Goal: Task Accomplishment & Management: Manage account settings

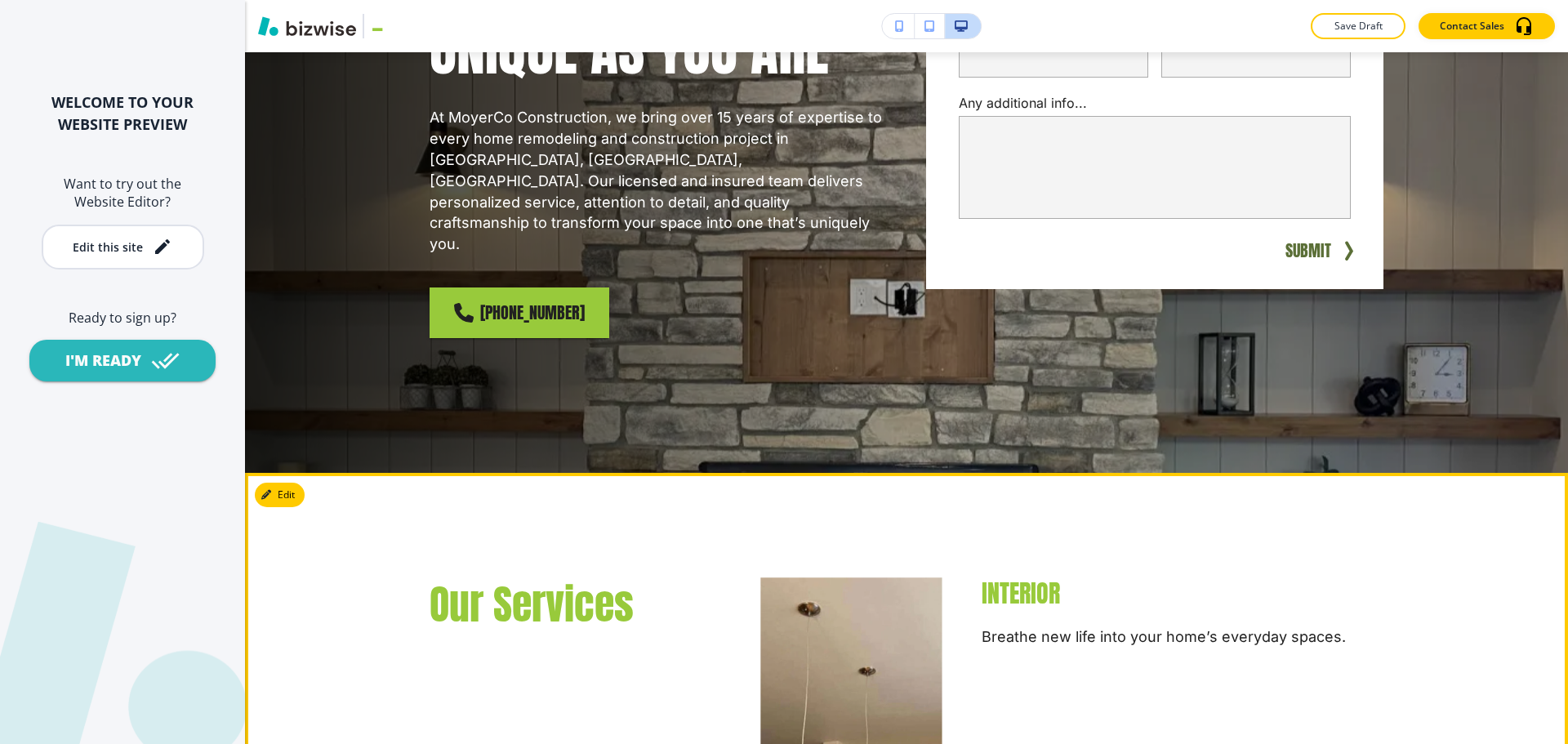
scroll to position [408, 0]
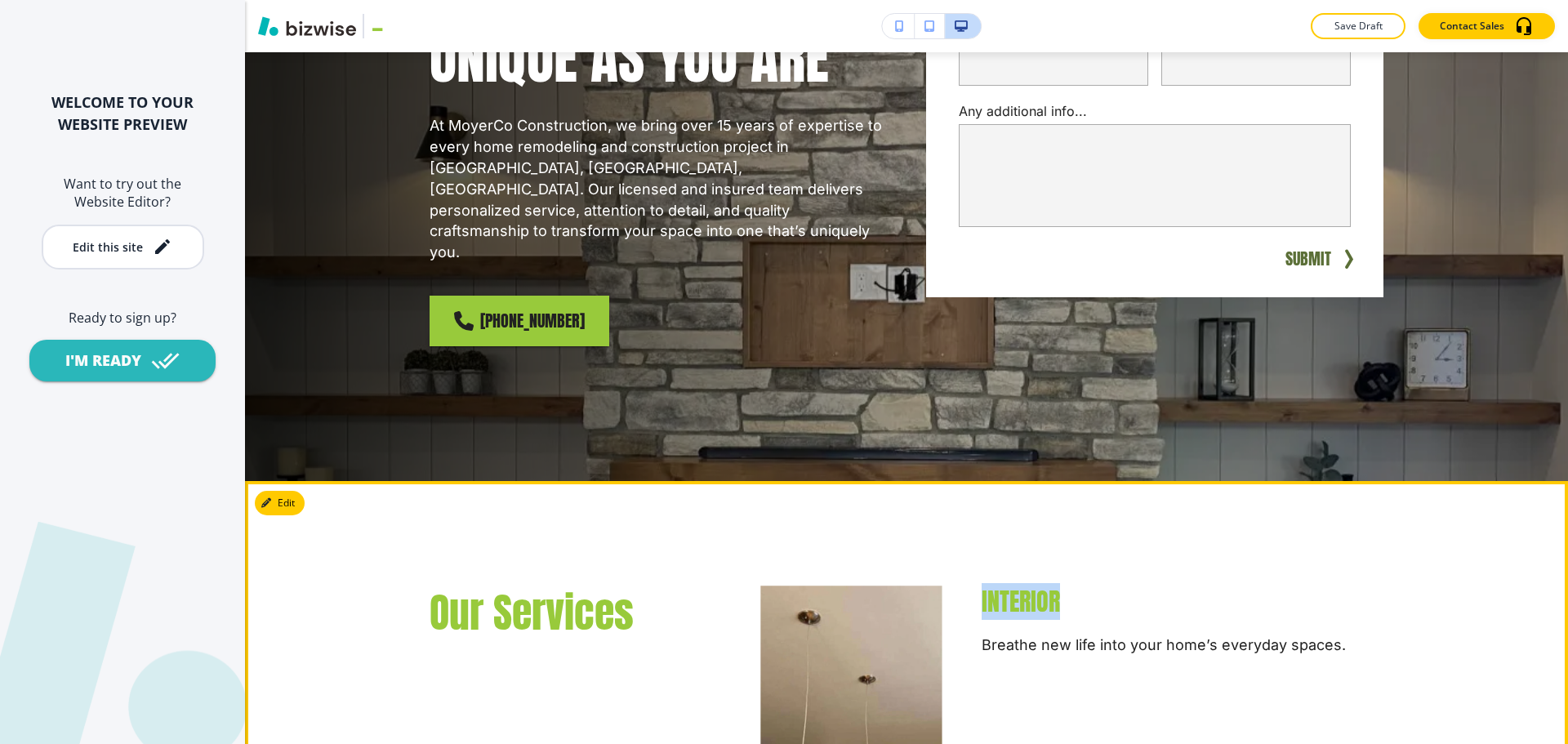
drag, startPoint x: 1052, startPoint y: 560, endPoint x: 969, endPoint y: 554, distance: 83.2
click at [969, 560] on div "INTERIOR Breathe new life into your home’s everyday spaces. READ MORE" at bounding box center [1163, 721] width 441 height 322
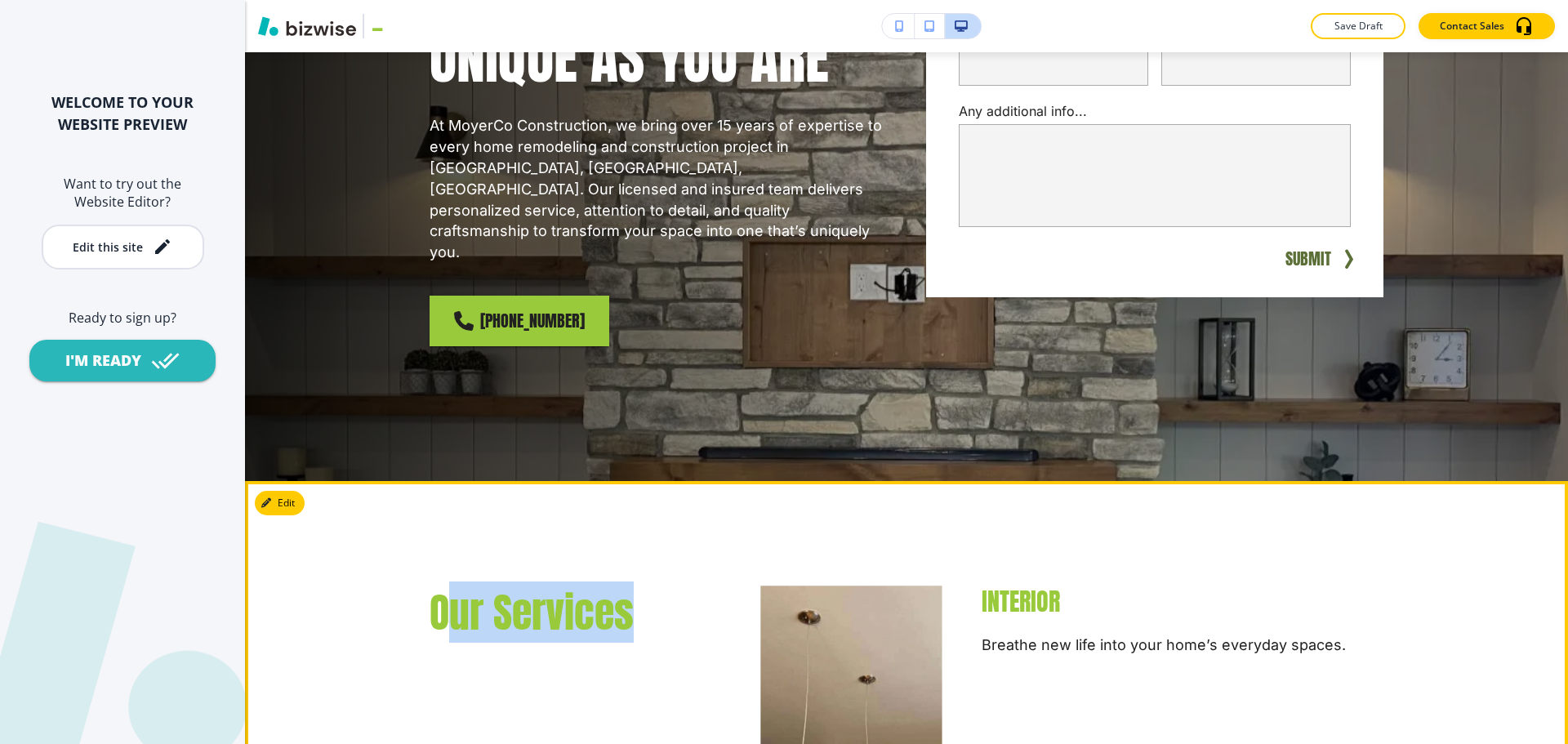
drag, startPoint x: 626, startPoint y: 563, endPoint x: 436, endPoint y: 552, distance: 190.3
click at [436, 582] on span "Our Services" at bounding box center [531, 612] width 205 height 61
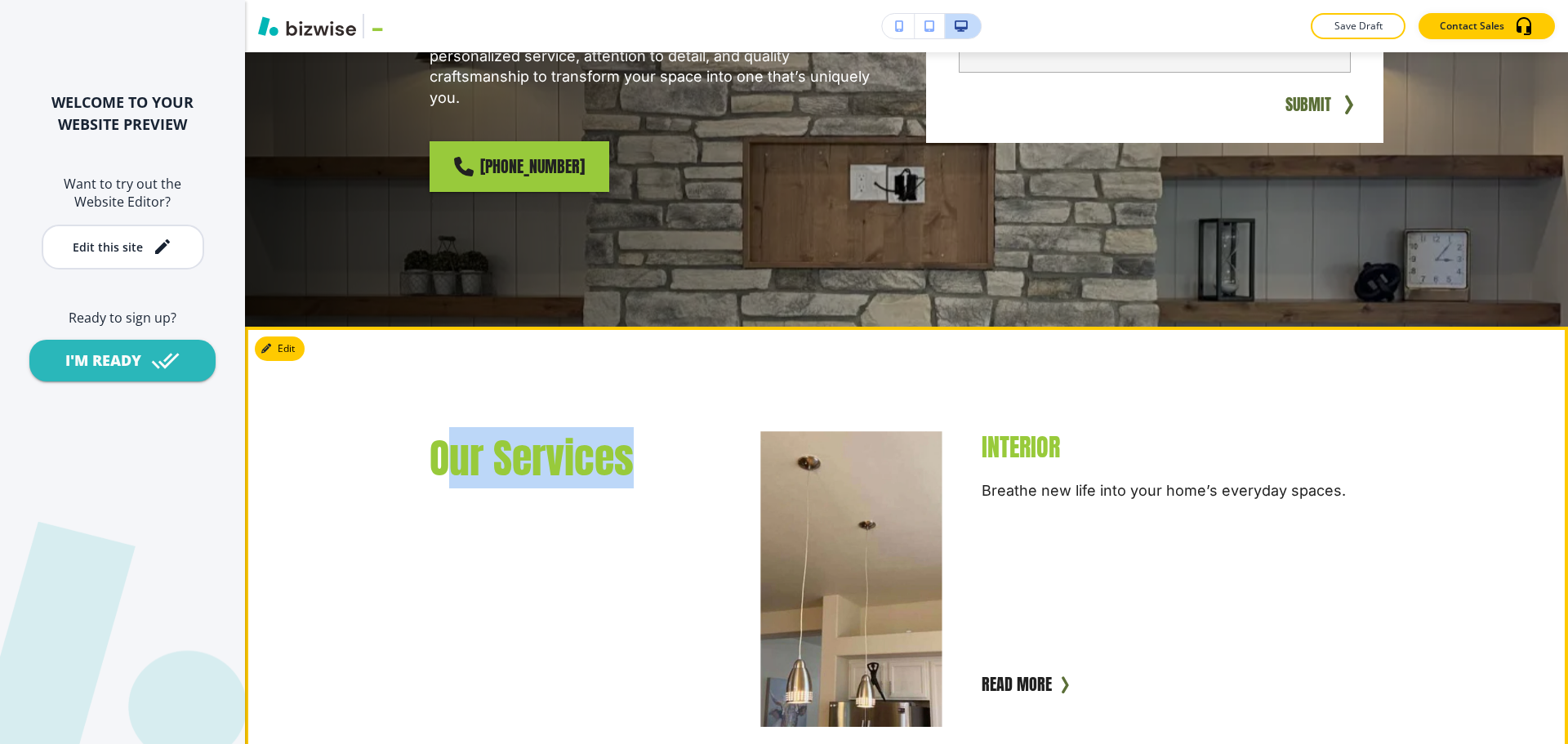
scroll to position [571, 0]
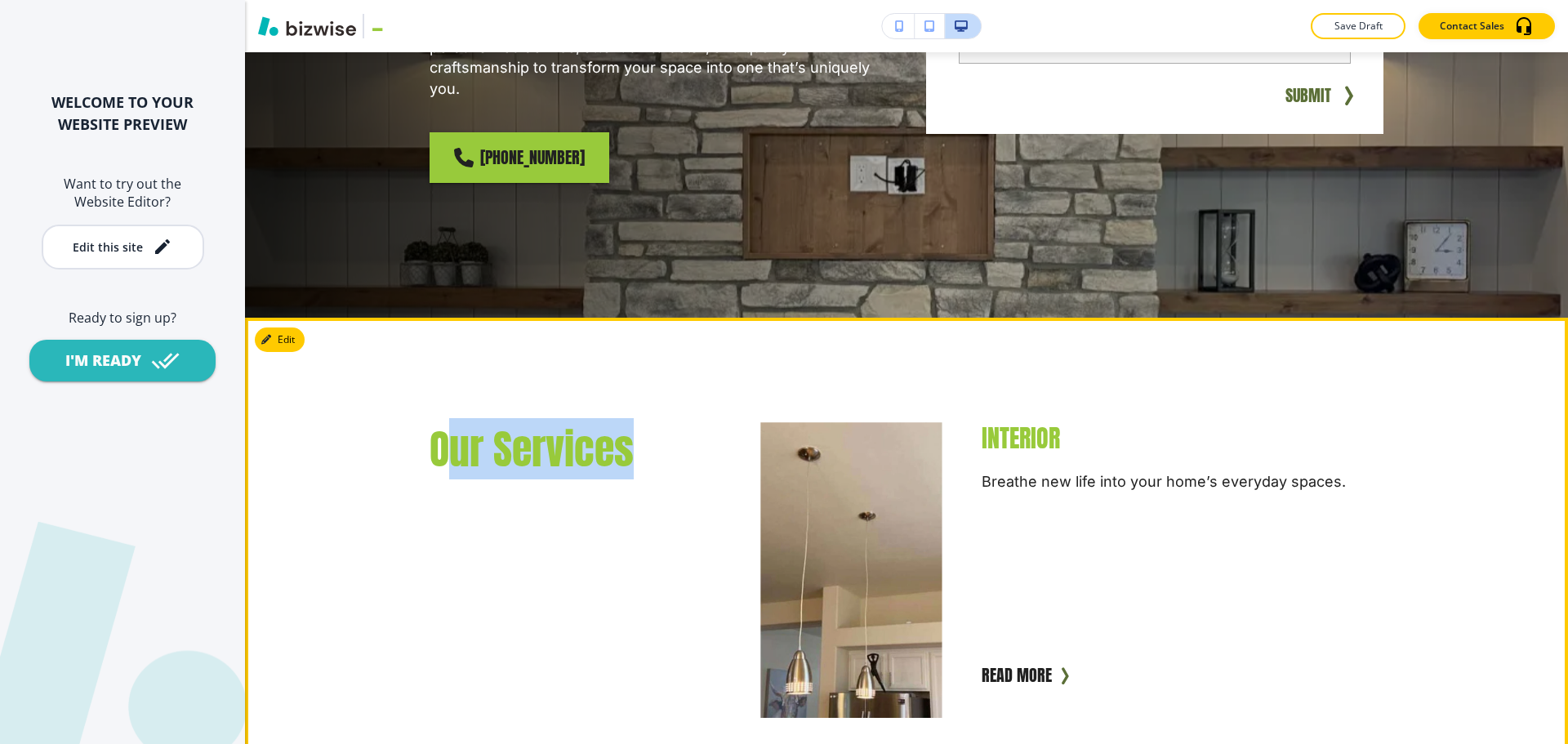
click at [552, 418] on span "Our Services" at bounding box center [531, 448] width 205 height 61
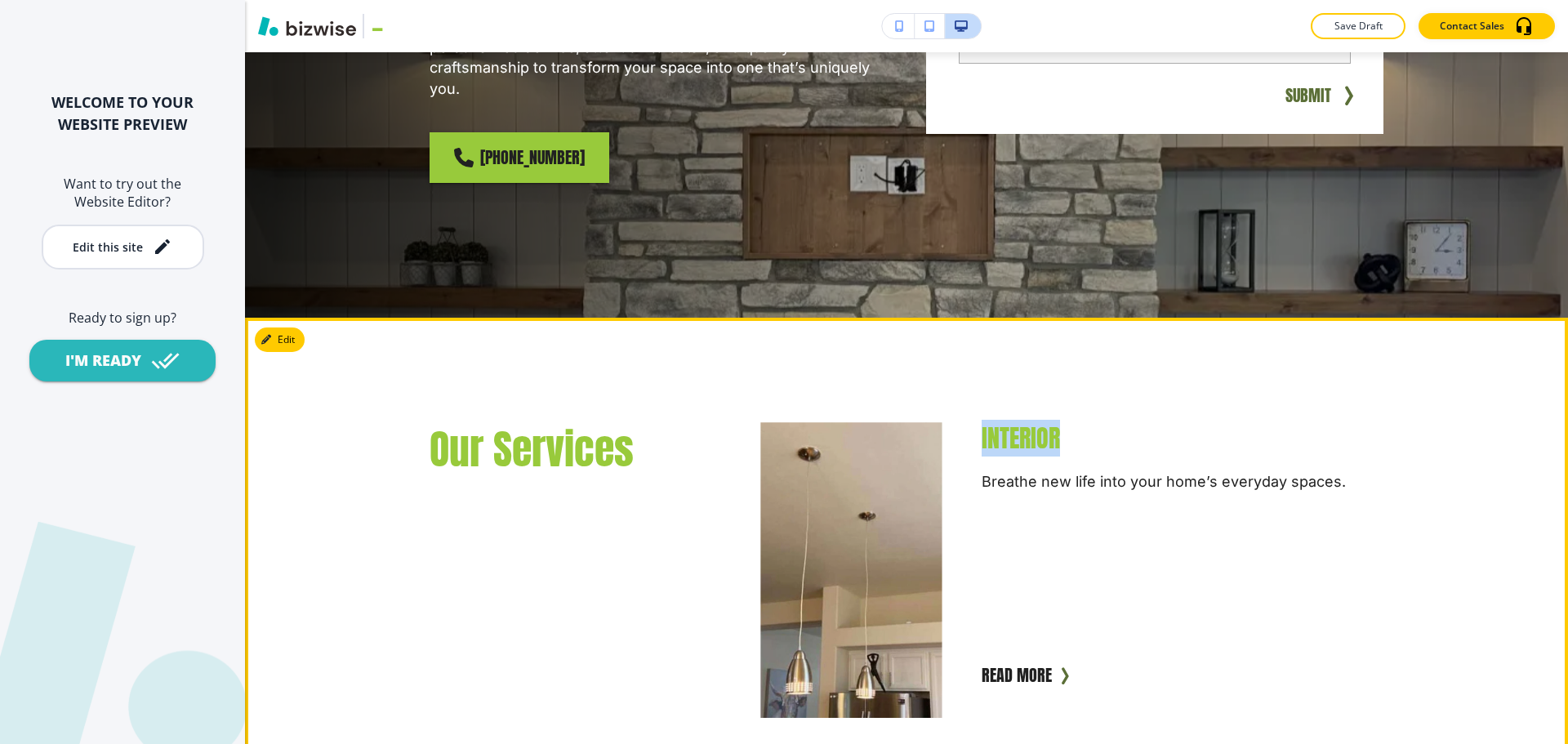
drag, startPoint x: 1049, startPoint y: 388, endPoint x: 956, endPoint y: 395, distance: 93.3
click at [956, 396] on div "INTERIOR Breathe new life into your home’s everyday spaces. READ MORE" at bounding box center [1163, 557] width 441 height 322
click at [551, 439] on div "Our Services INTERIOR Breathe new life into your home’s everyday spaces. READ M…" at bounding box center [887, 737] width 993 height 631
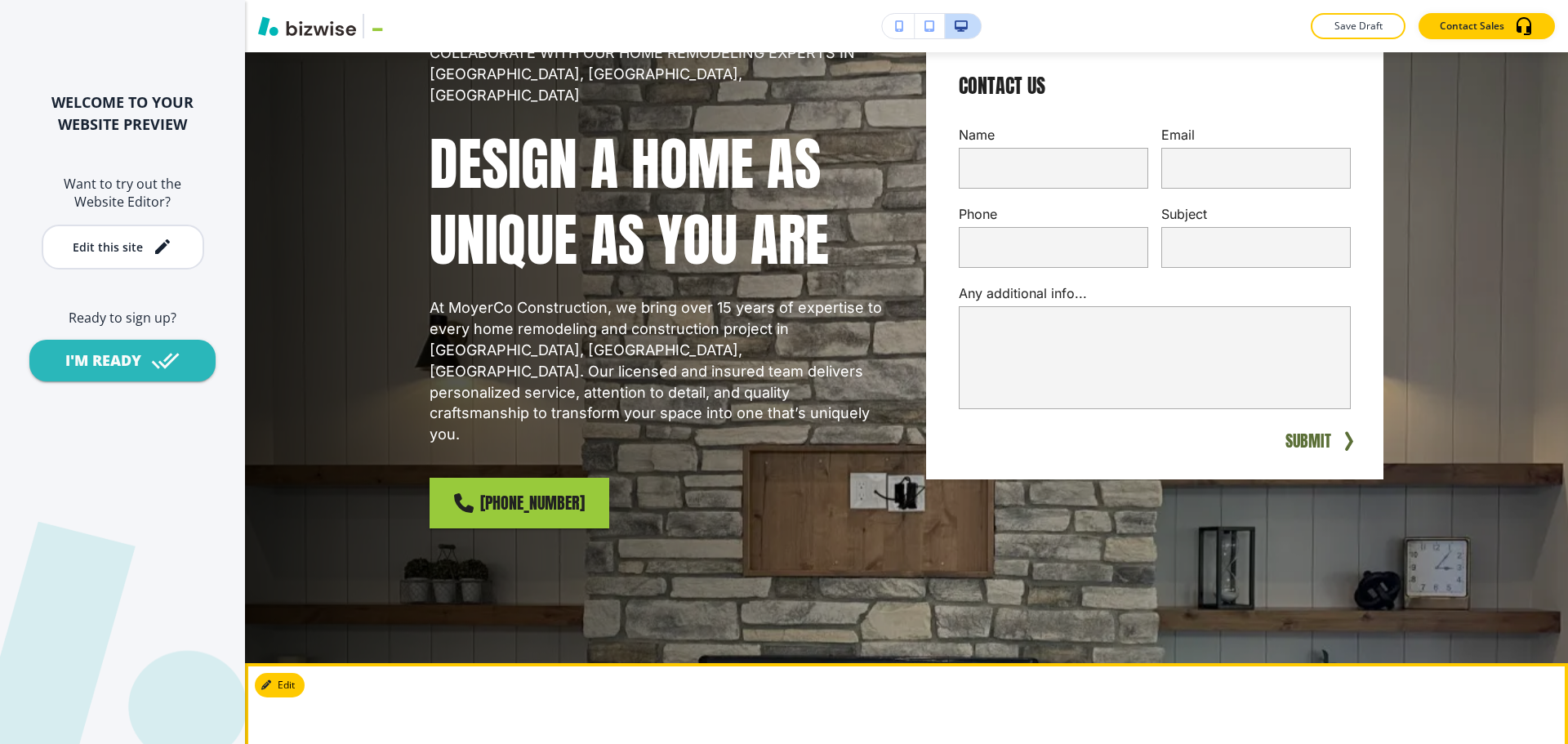
scroll to position [0, 0]
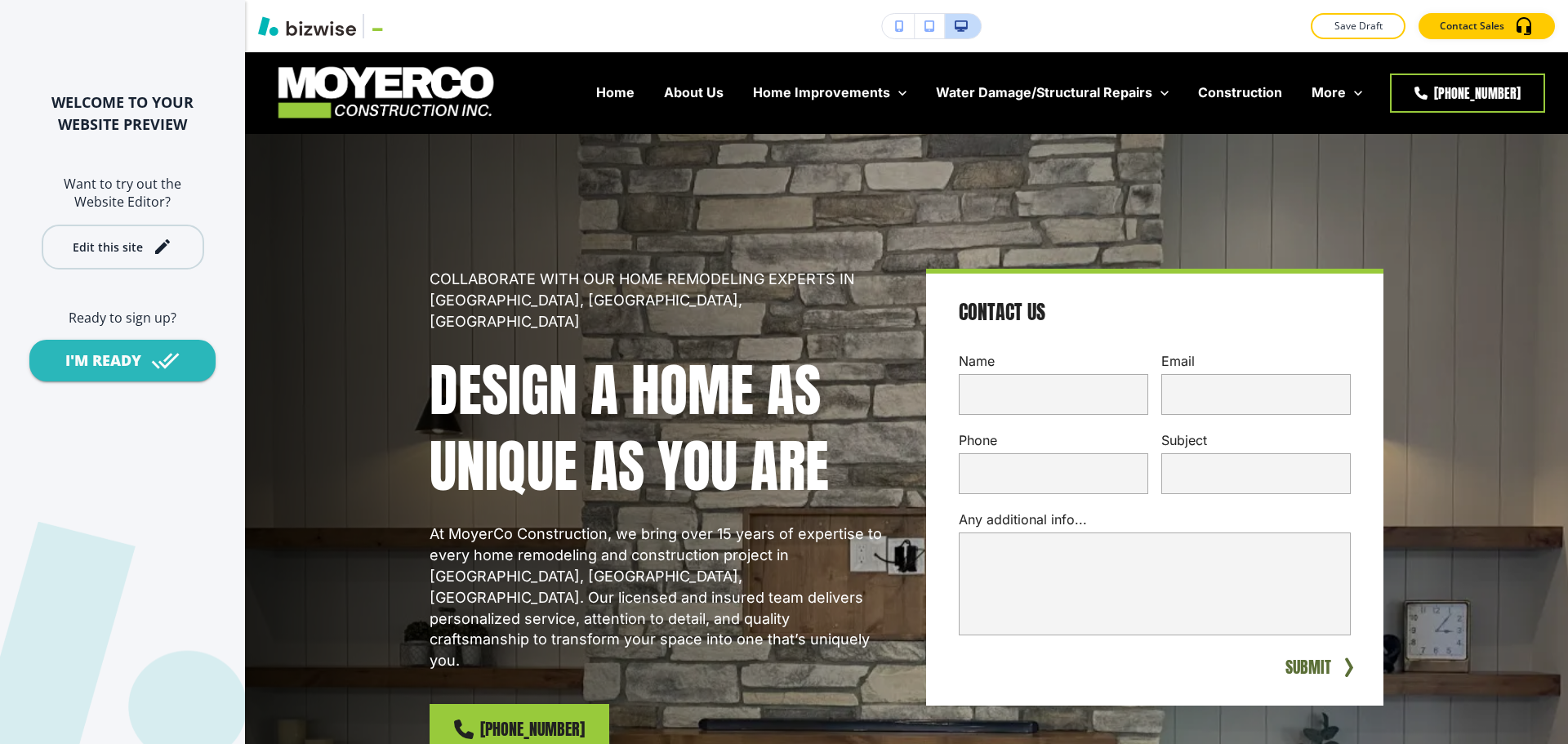
click at [147, 263] on button "Edit this site" at bounding box center [123, 247] width 163 height 45
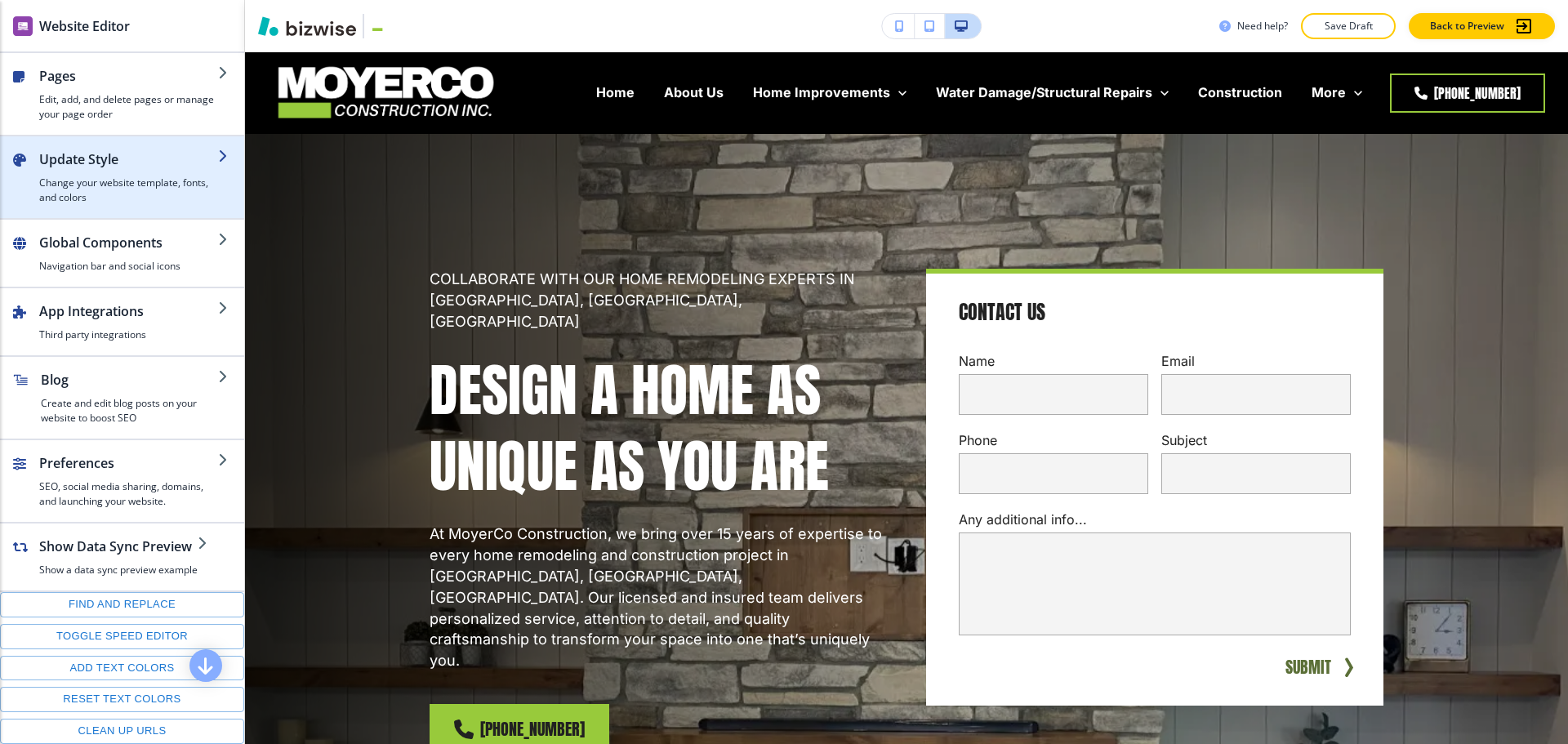
click at [109, 172] on div "button" at bounding box center [128, 172] width 178 height 7
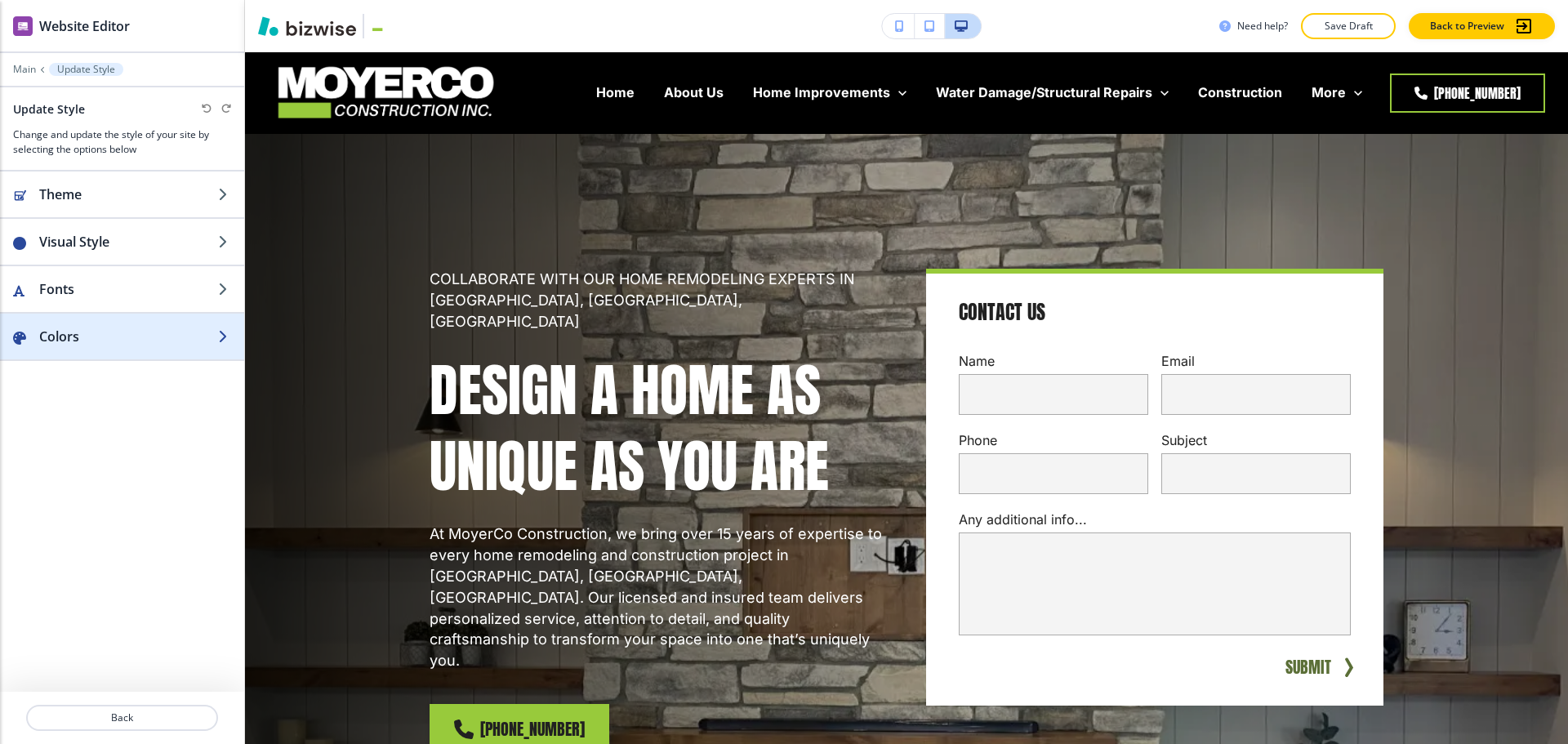
click at [116, 338] on h2 "Colors" at bounding box center [128, 337] width 178 height 19
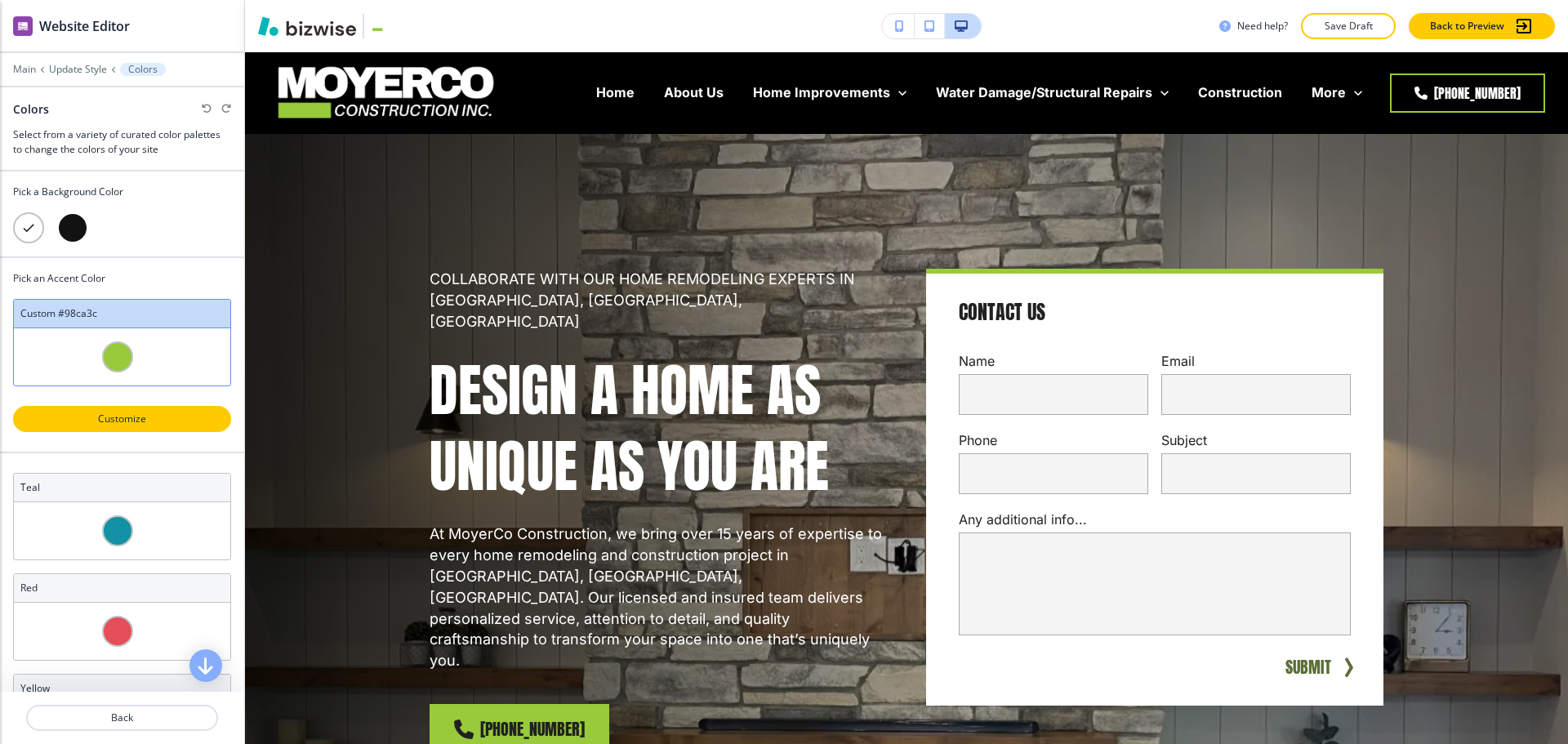
click at [113, 426] on p "Customize" at bounding box center [121, 418] width 176 height 15
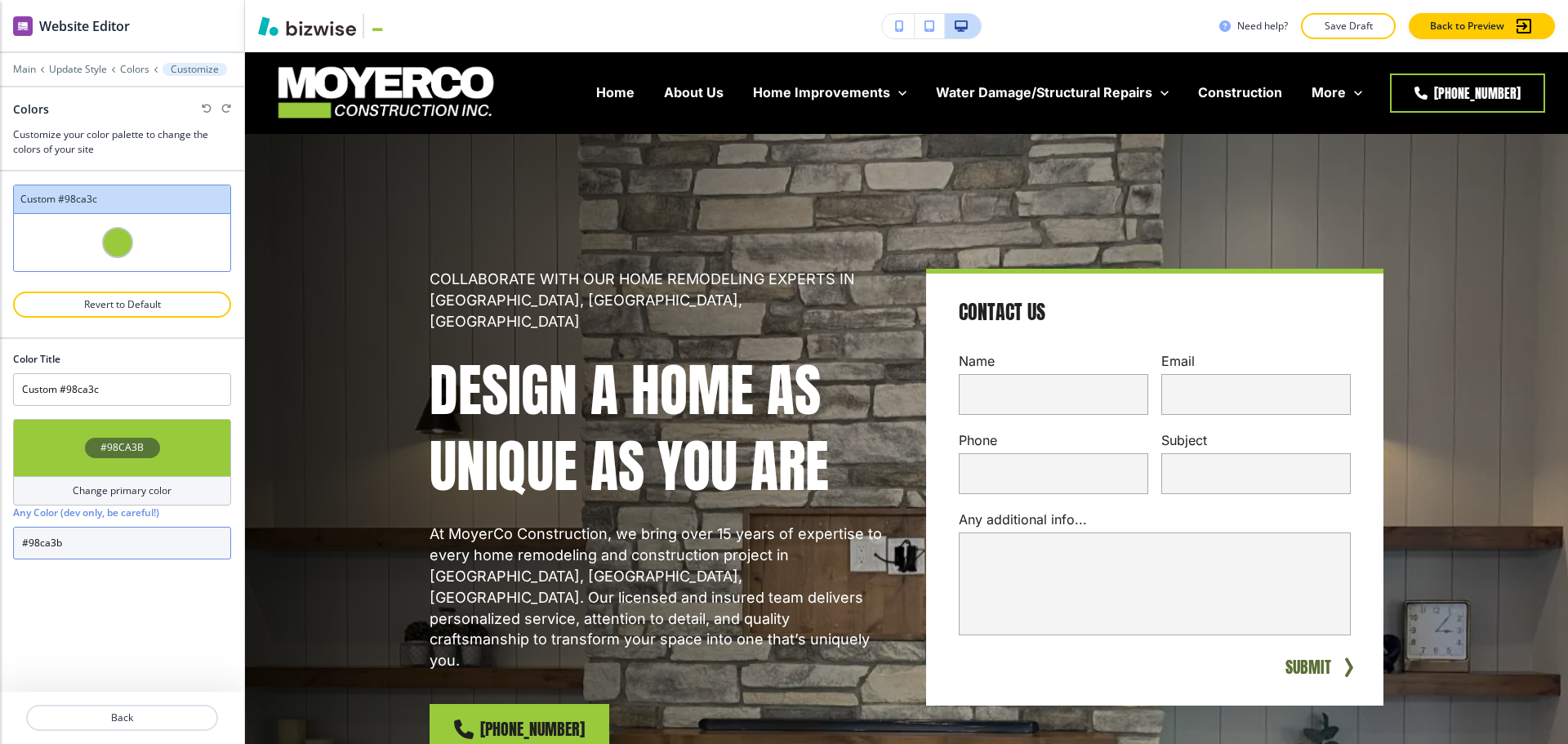
drag, startPoint x: 94, startPoint y: 540, endPoint x: 0, endPoint y: 540, distance: 94.0
click at [0, 540] on div "Color Title Custom #98ca3c #98CA3B Change primary color Any Color (dev only, be…" at bounding box center [122, 448] width 244 height 220
paste input "39FF14"
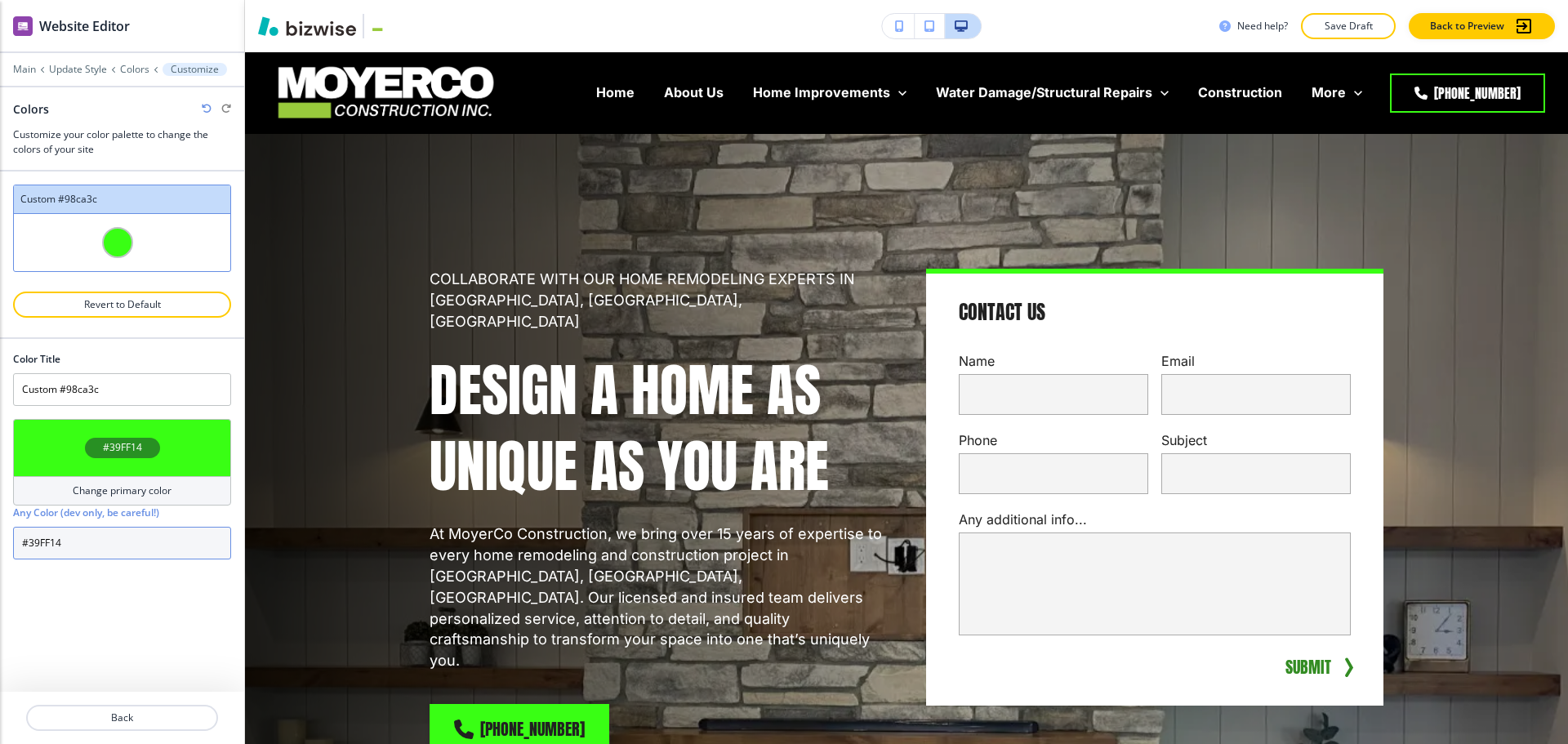
type input "#39FF14"
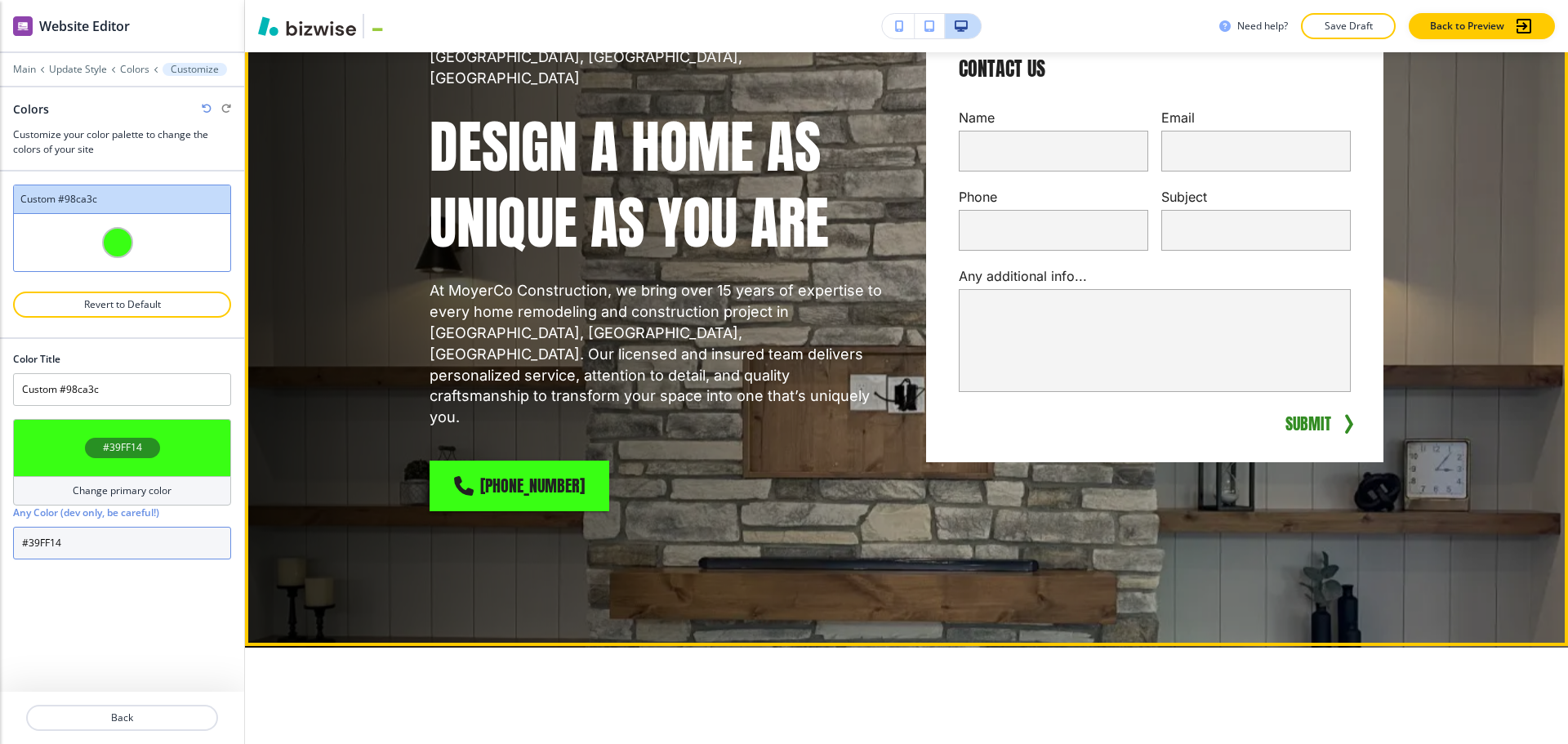
scroll to position [245, 0]
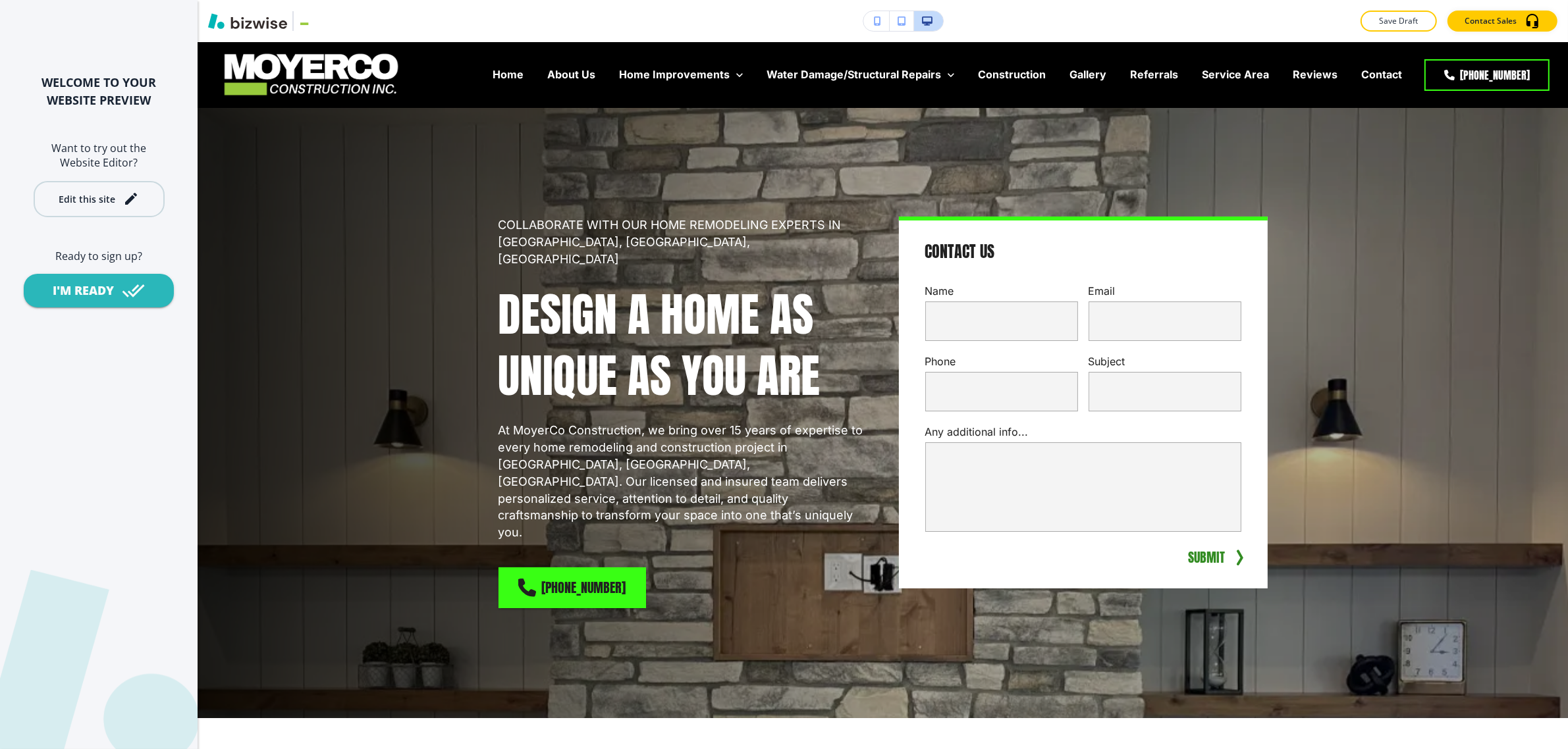
click at [81, 202] on div "Edit this site" at bounding box center [87, 199] width 56 height 10
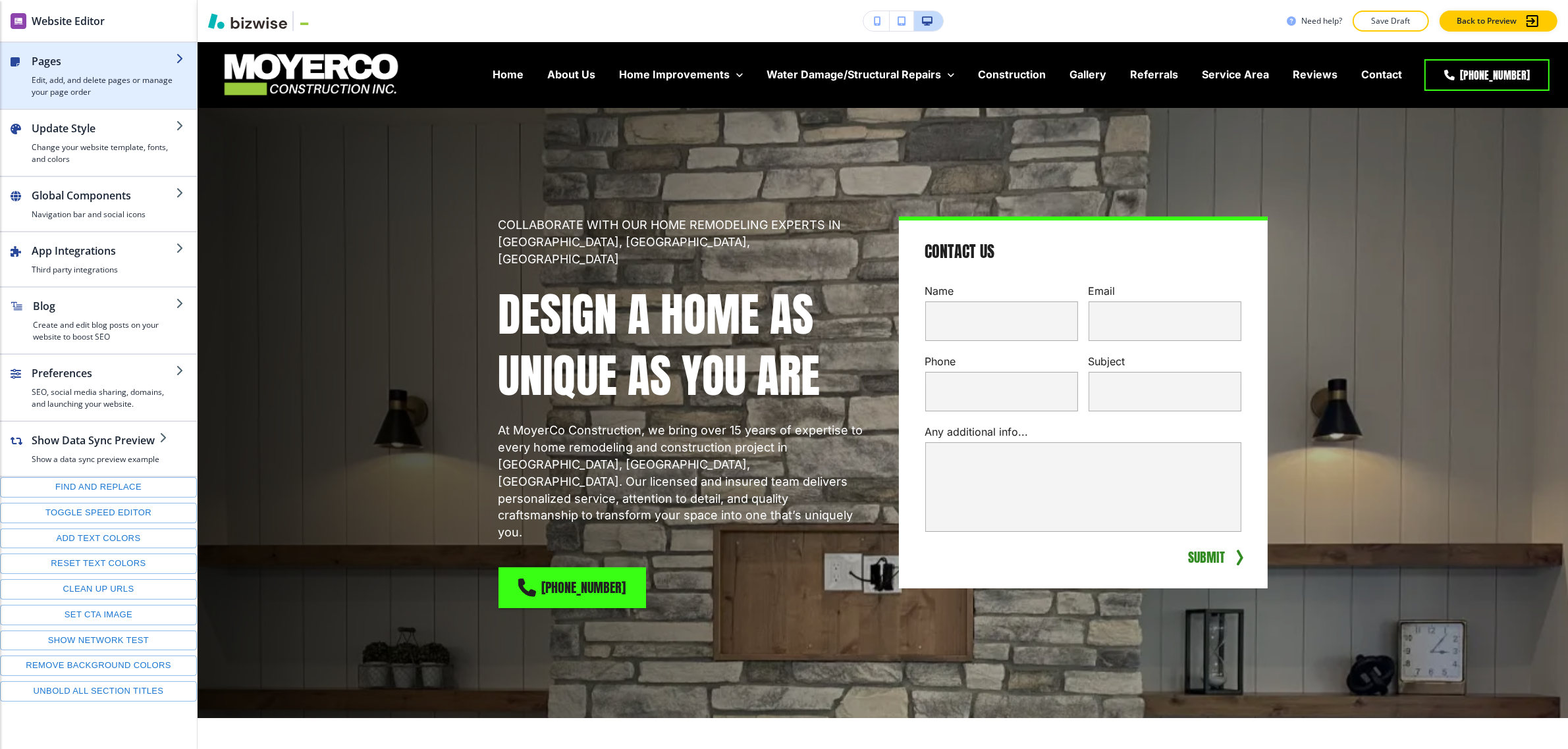
click at [69, 86] on h4 "Edit, add, and delete pages or manage your page order" at bounding box center [103, 86] width 144 height 23
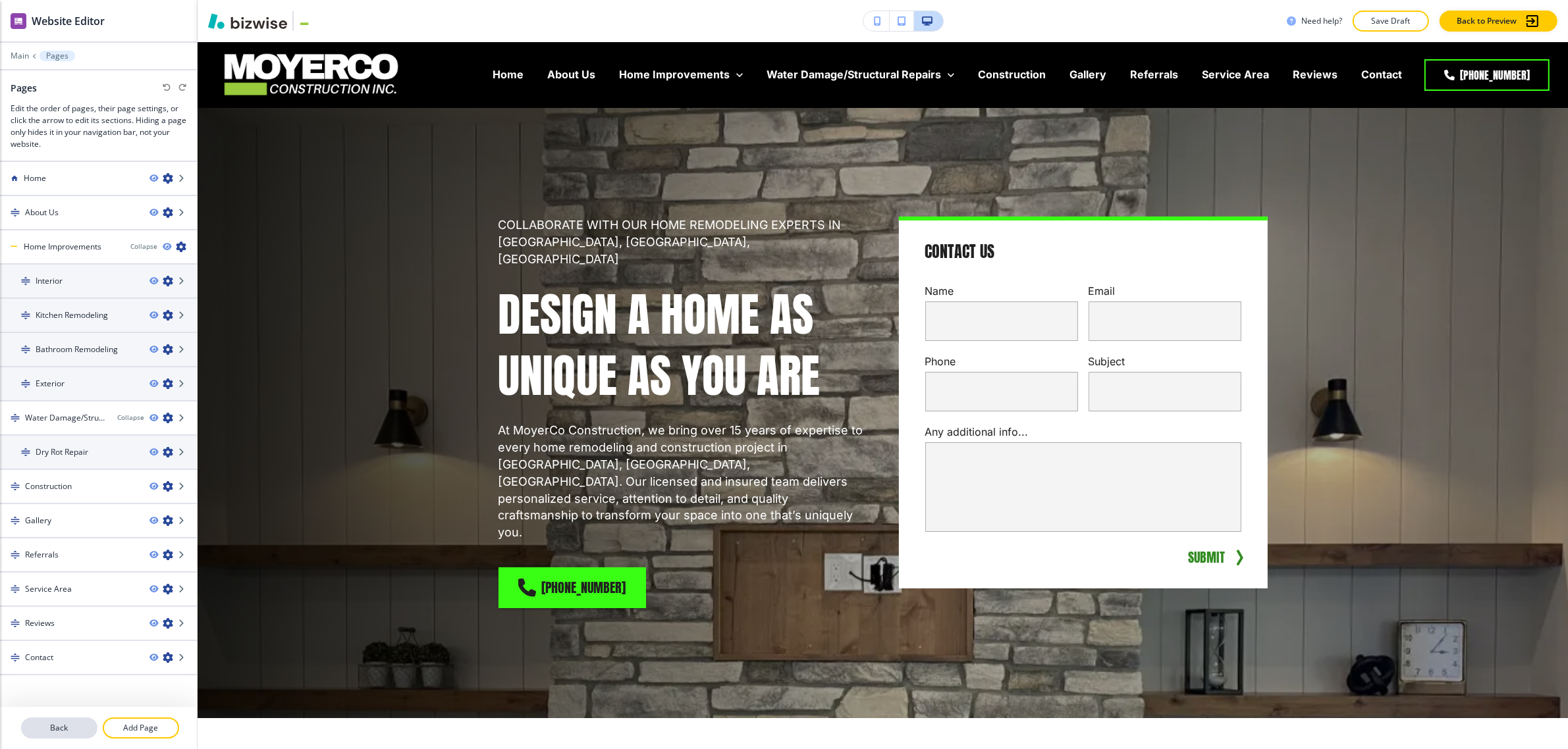
click at [41, 599] on p "Back" at bounding box center [59, 728] width 74 height 12
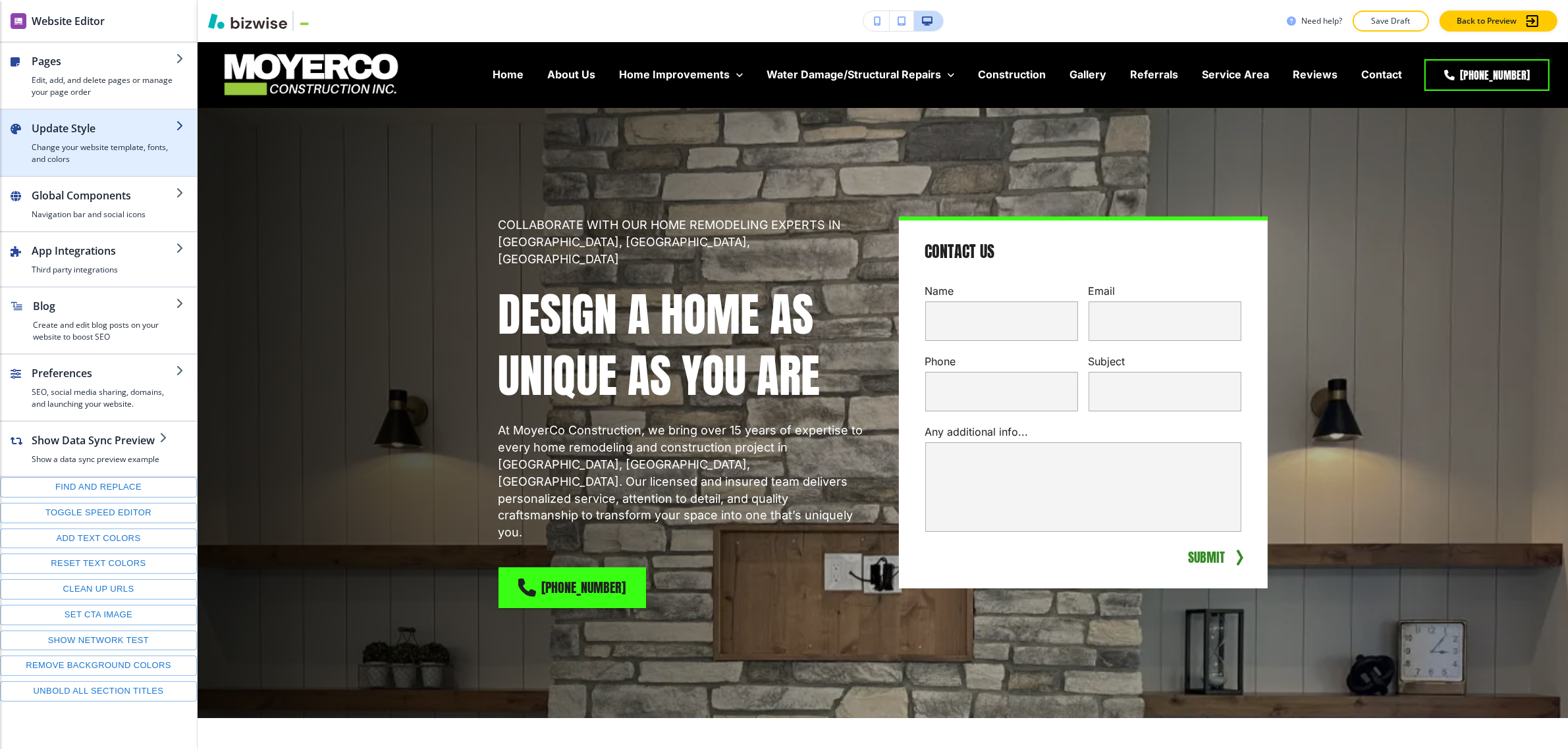
click at [74, 156] on h4 "Change your website template, fonts, and colors" at bounding box center [103, 153] width 144 height 23
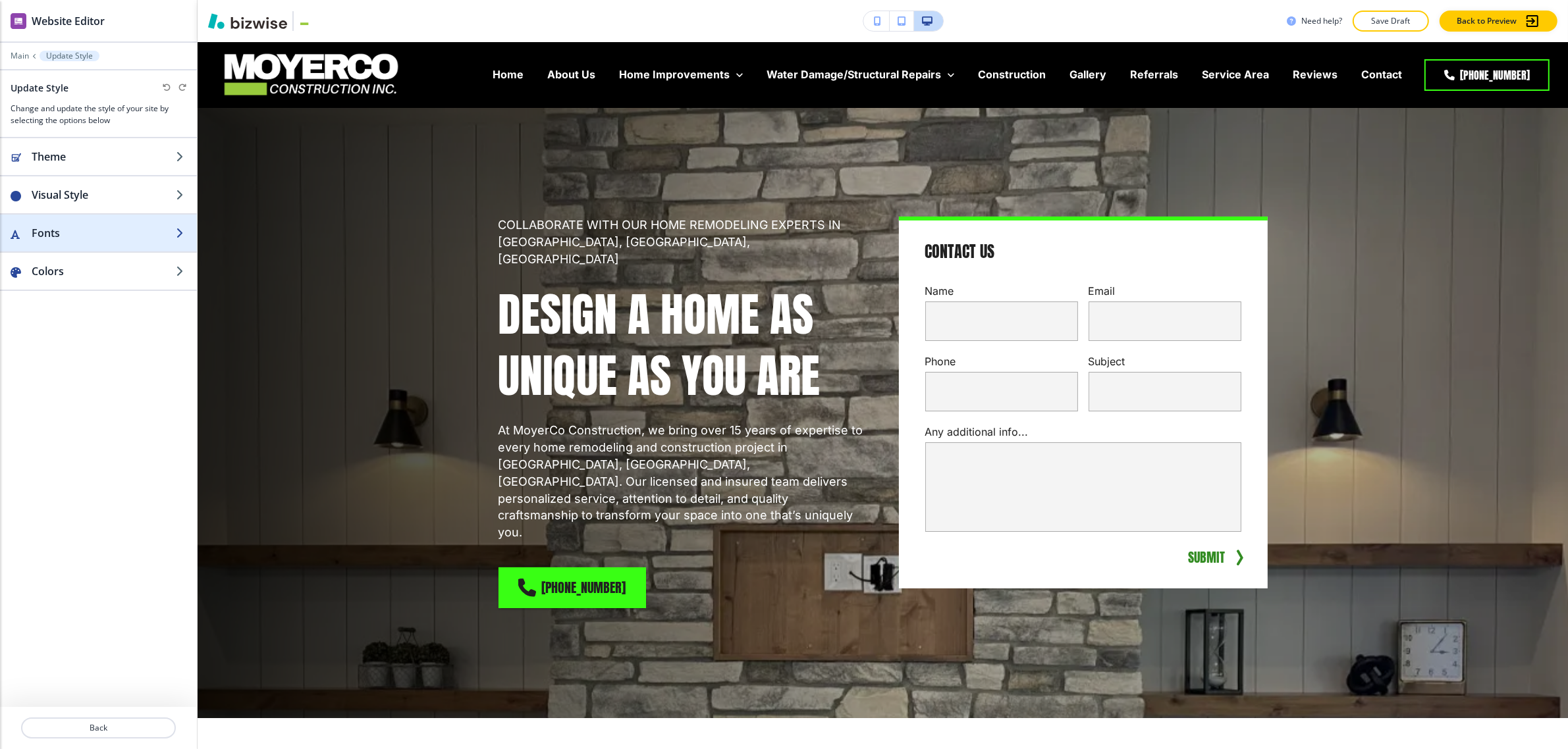
click at [106, 215] on div "button" at bounding box center [99, 220] width 197 height 10
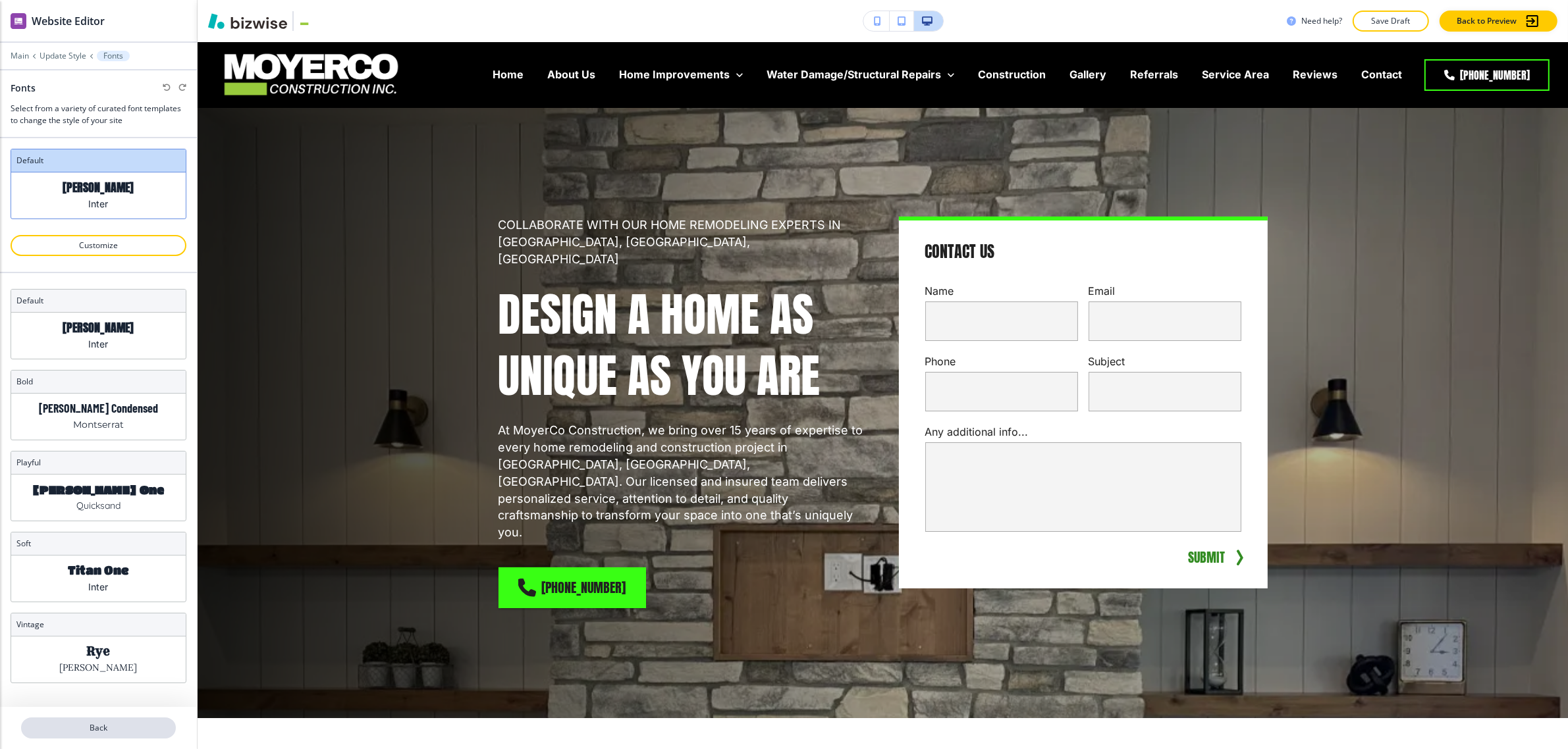
click at [80, 599] on p "Back" at bounding box center [99, 728] width 152 height 12
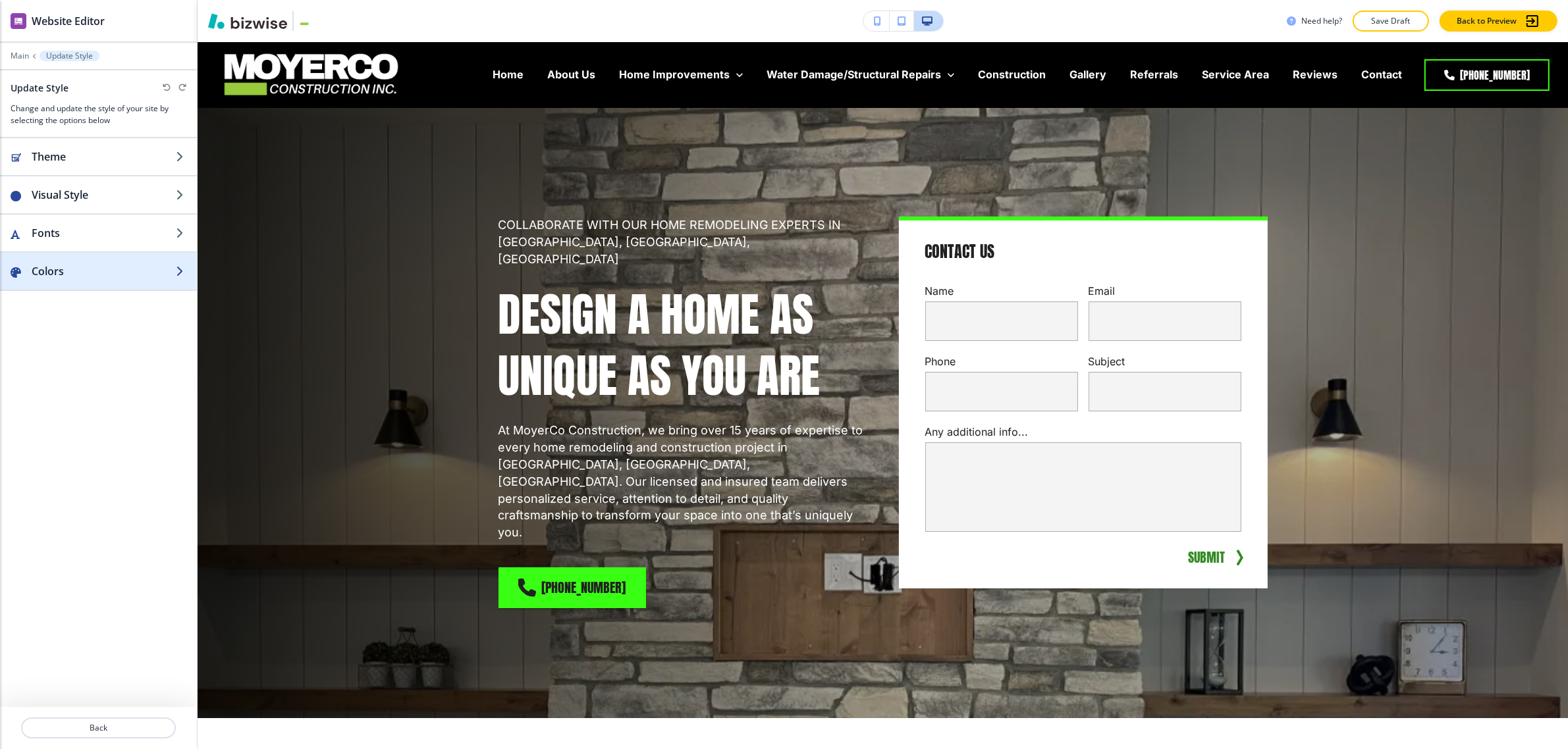
click at [110, 268] on h2 "Colors" at bounding box center [103, 271] width 144 height 16
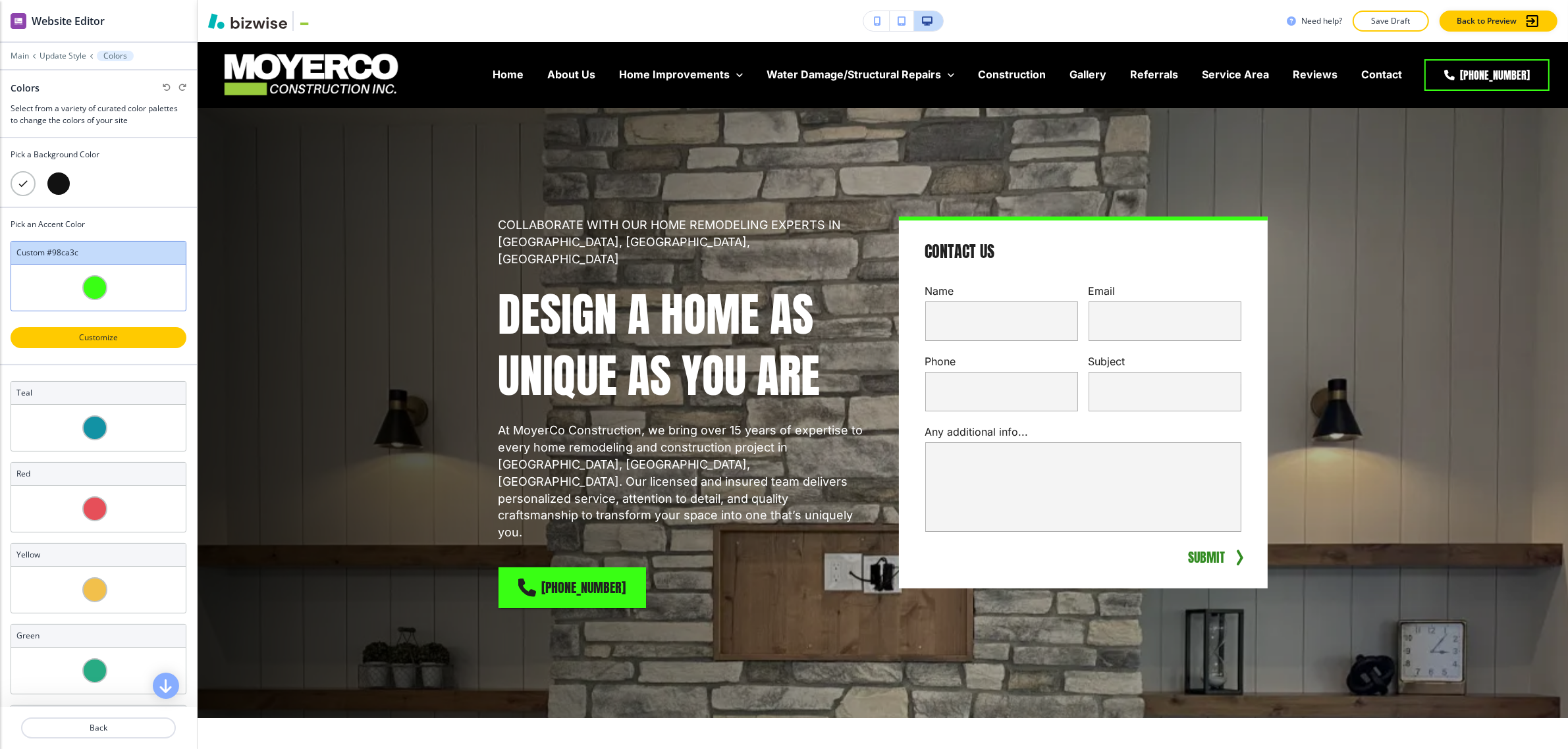
click at [89, 340] on p "Customize" at bounding box center [98, 337] width 142 height 12
